Goal: Book appointment/travel/reservation

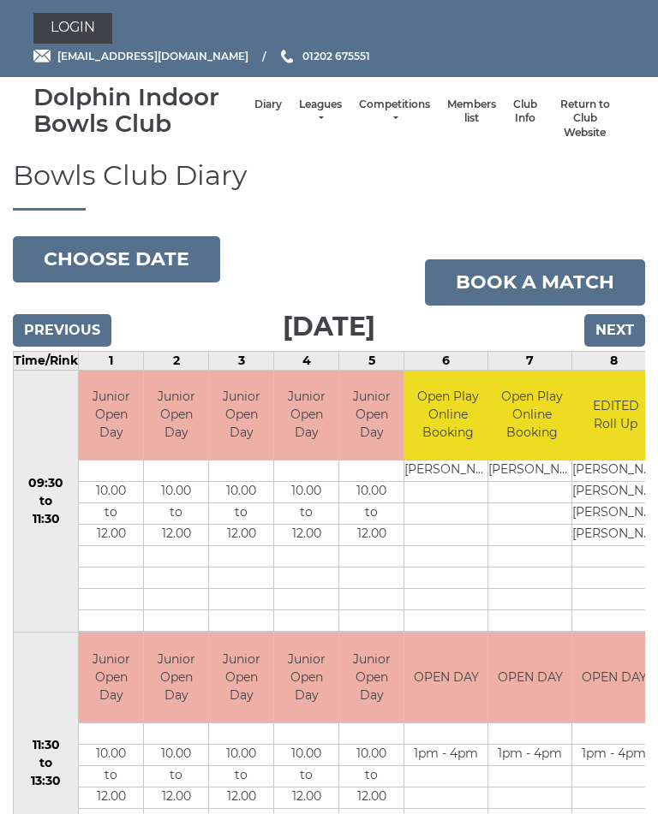
click at [606, 337] on input "Next" at bounding box center [614, 330] width 61 height 33
click at [623, 326] on input "Next" at bounding box center [614, 330] width 61 height 33
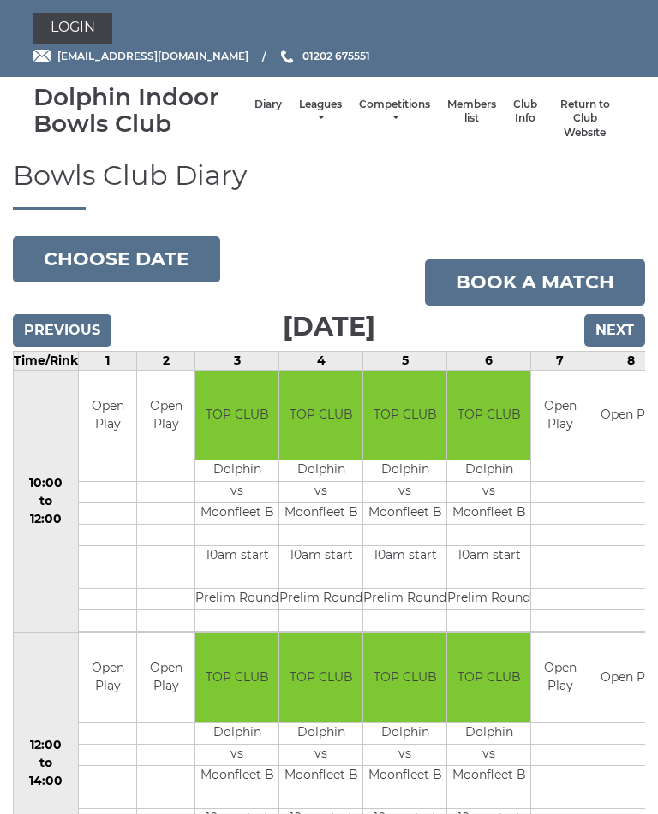
click at [623, 332] on input "Next" at bounding box center [614, 330] width 61 height 33
